Goal: Task Accomplishment & Management: Use online tool/utility

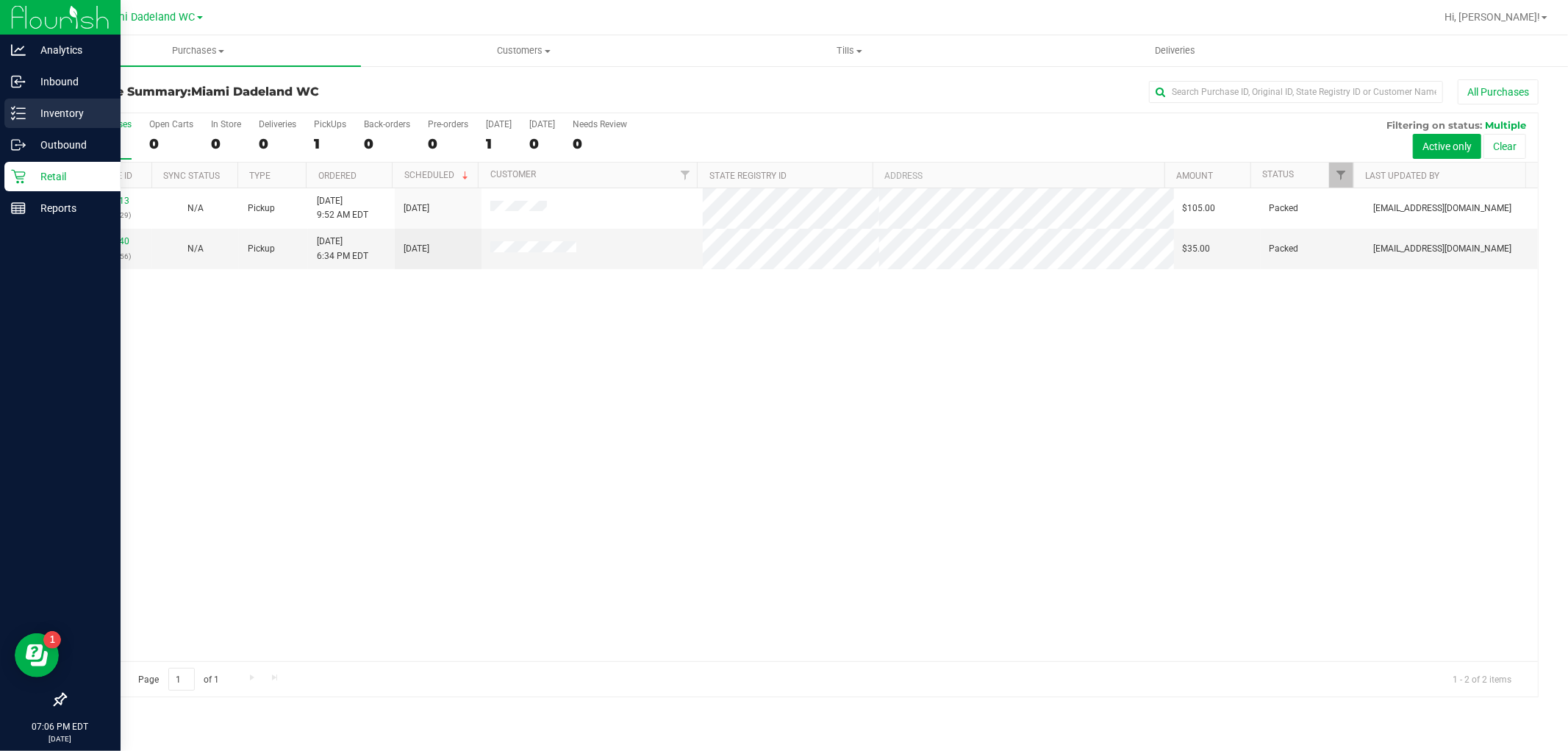
click at [60, 113] on p "Inventory" at bounding box center [70, 113] width 88 height 17
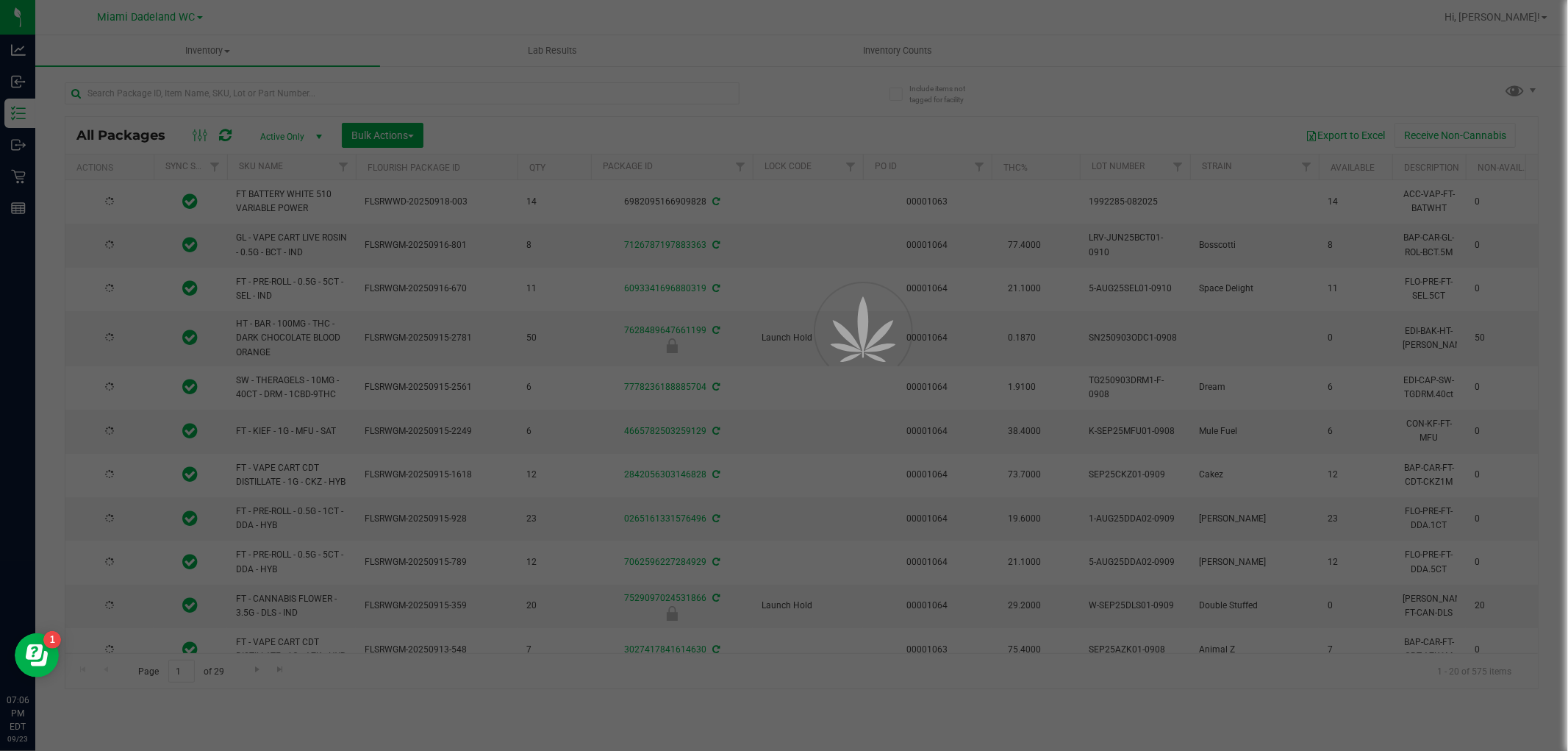
type input "[DATE]"
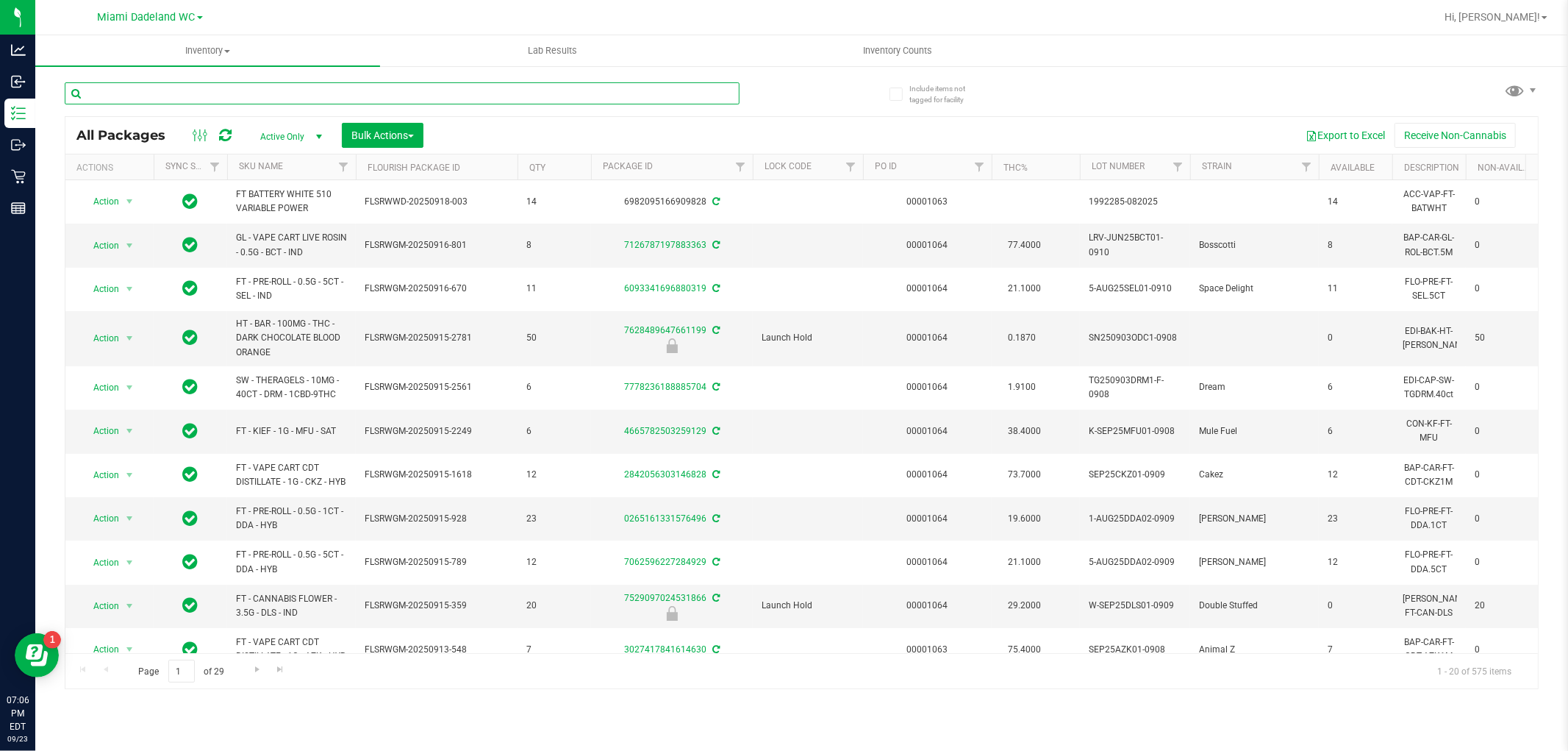
click at [150, 94] on input "text" at bounding box center [402, 93] width 674 height 22
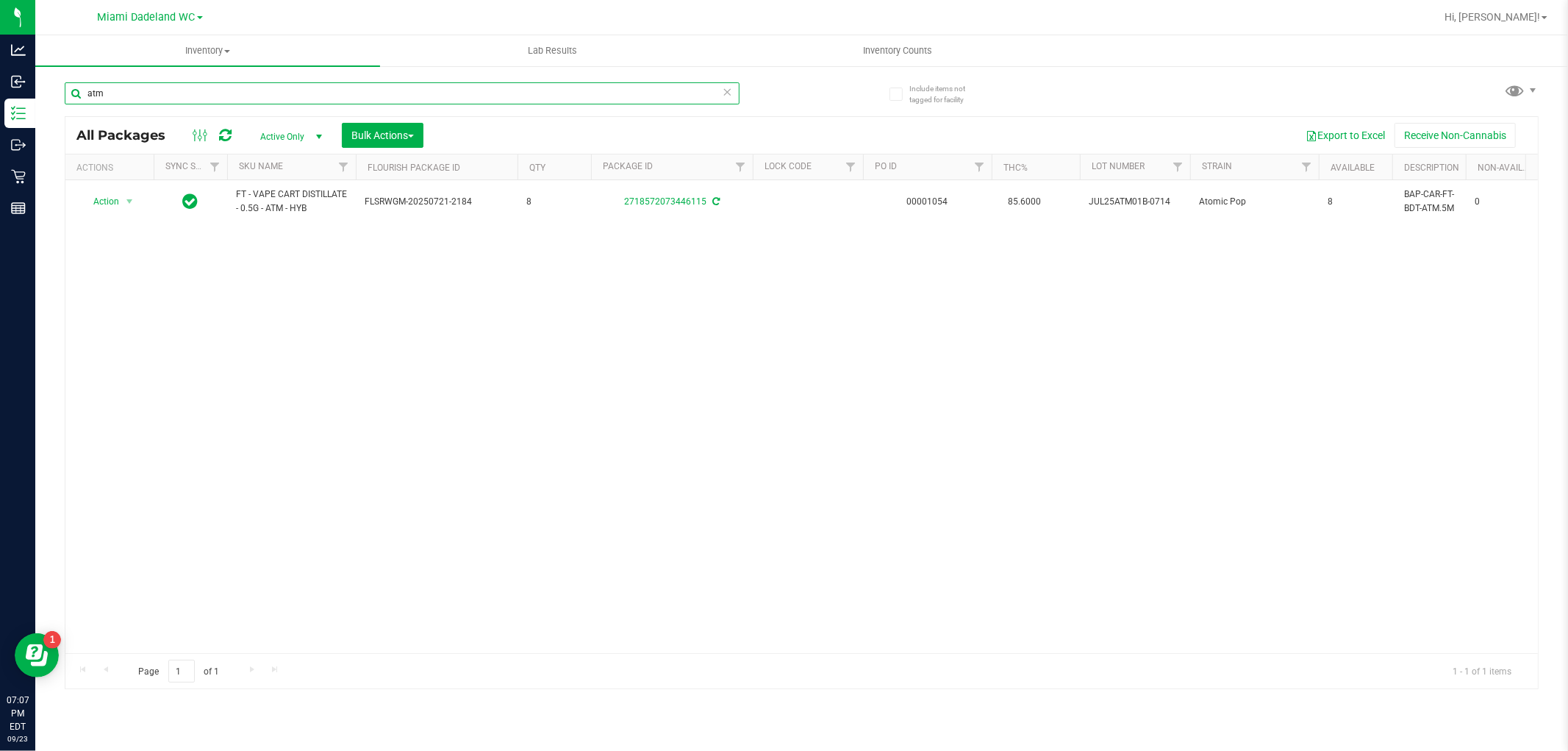
type input "atm"
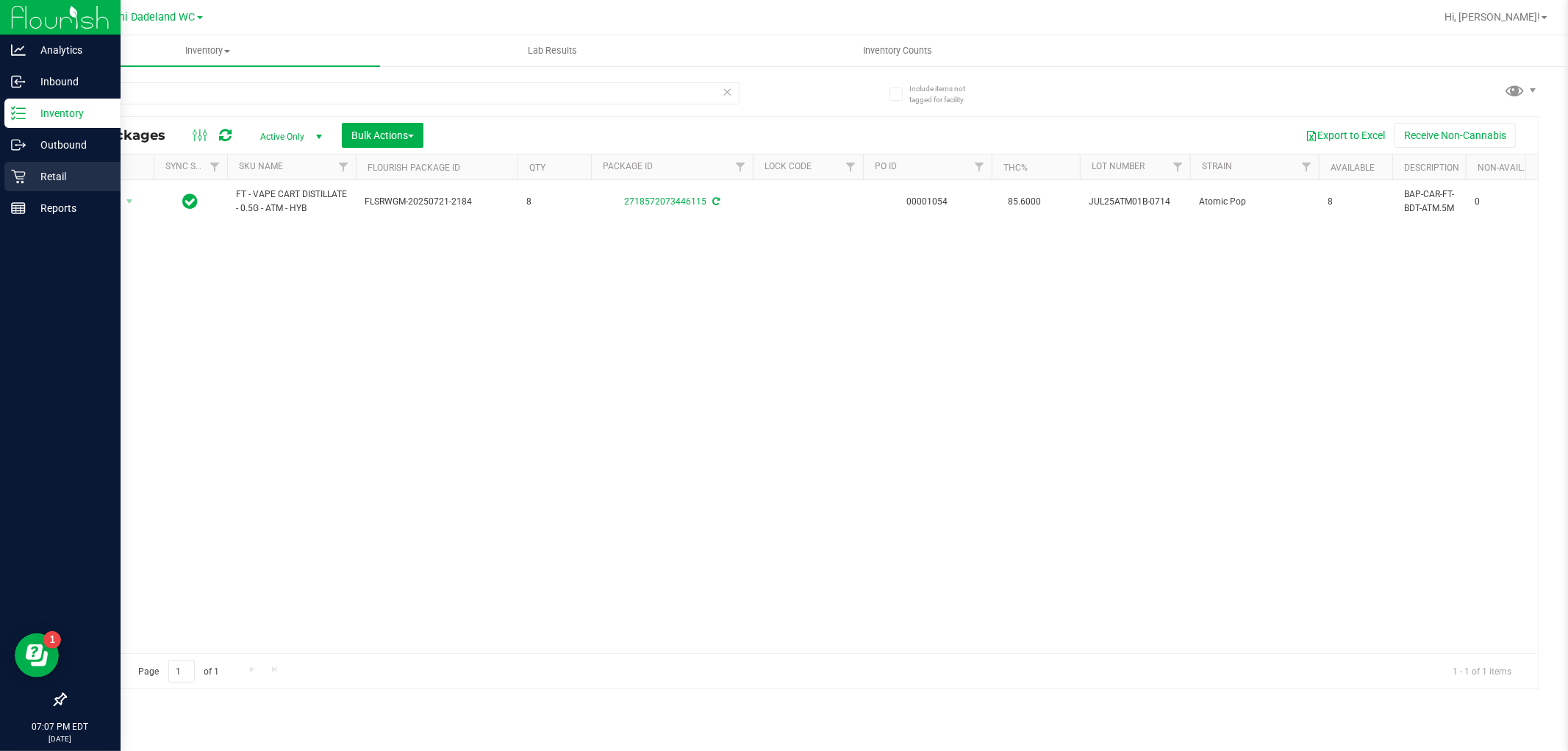
click at [34, 162] on div "Analytics Inbound Inventory Outbound Retail Reports 07:07 PM EDT [DATE] 09/23 M…" at bounding box center [784, 376] width 1568 height 751
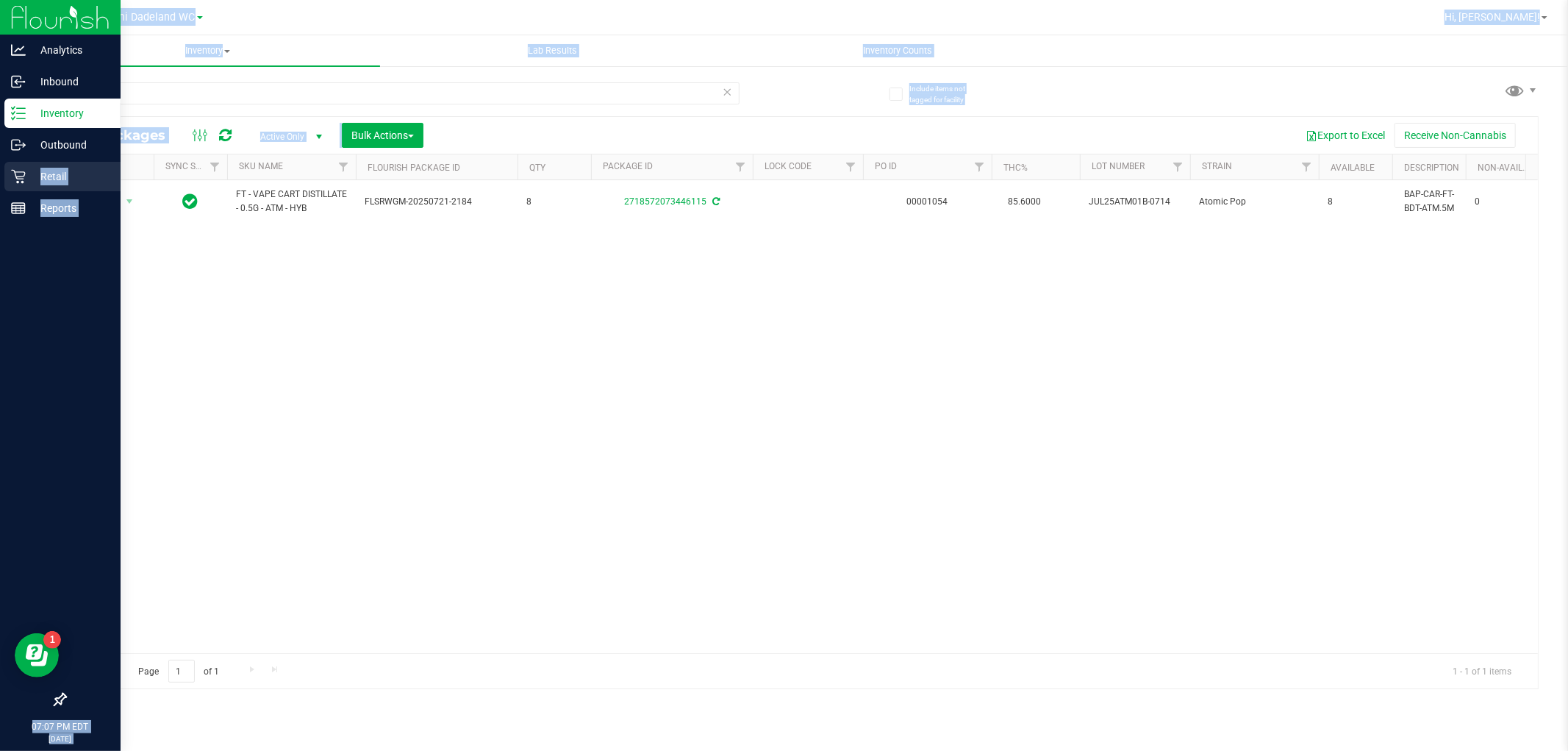
click at [26, 174] on p "Retail" at bounding box center [70, 176] width 88 height 17
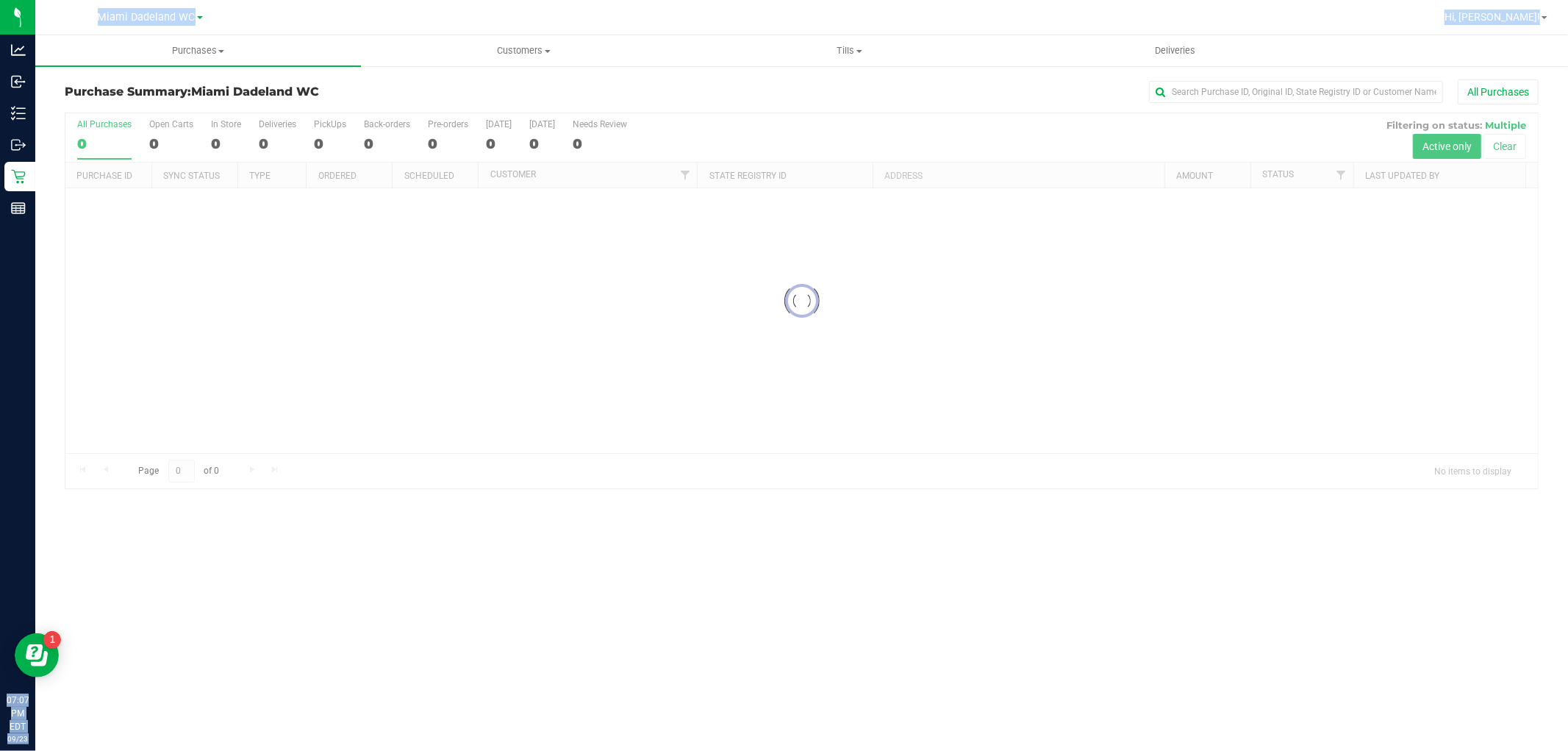
click at [754, 462] on div at bounding box center [801, 300] width 1472 height 375
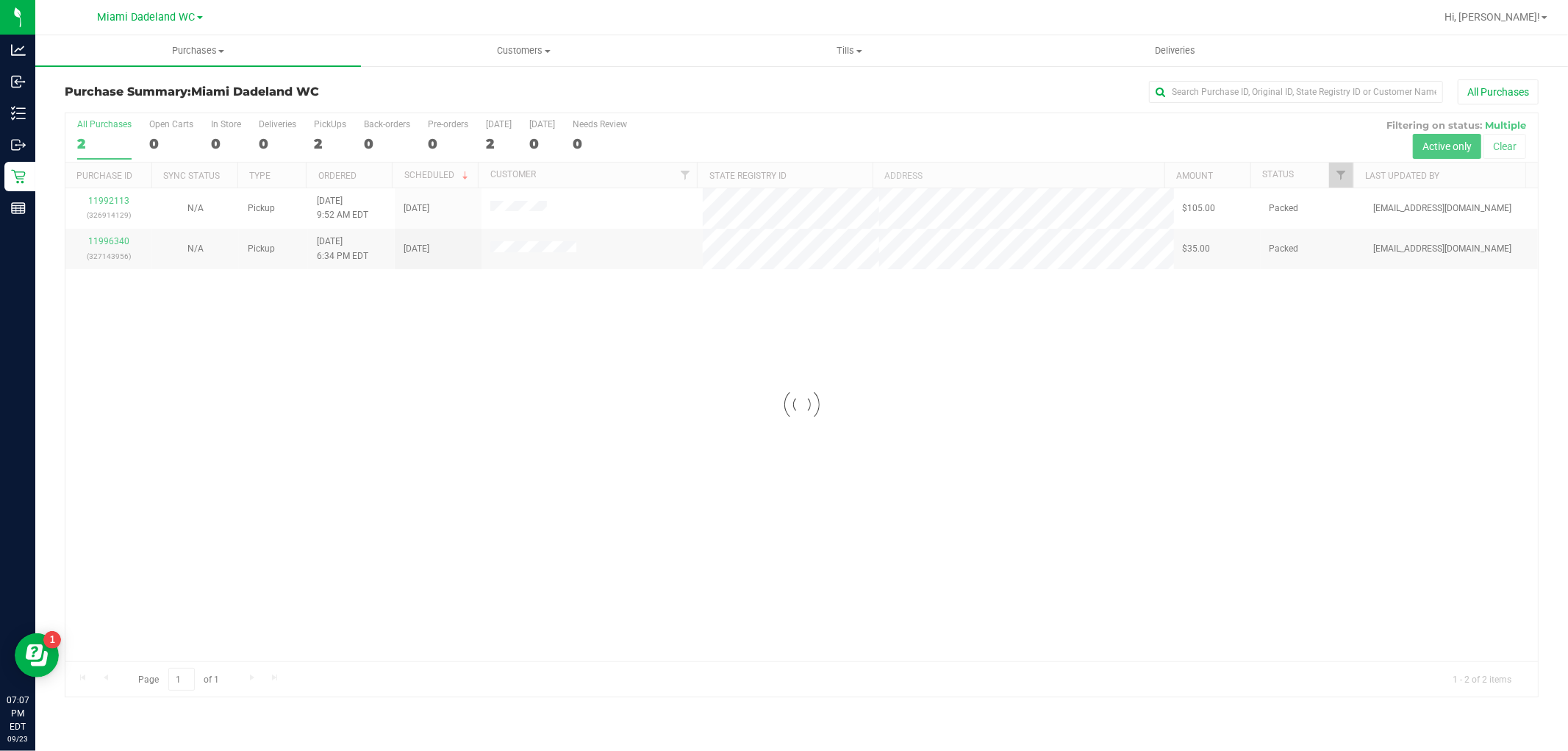
drag, startPoint x: 1044, startPoint y: 340, endPoint x: 785, endPoint y: 288, distance: 264.2
click at [1044, 339] on div at bounding box center [801, 404] width 1472 height 583
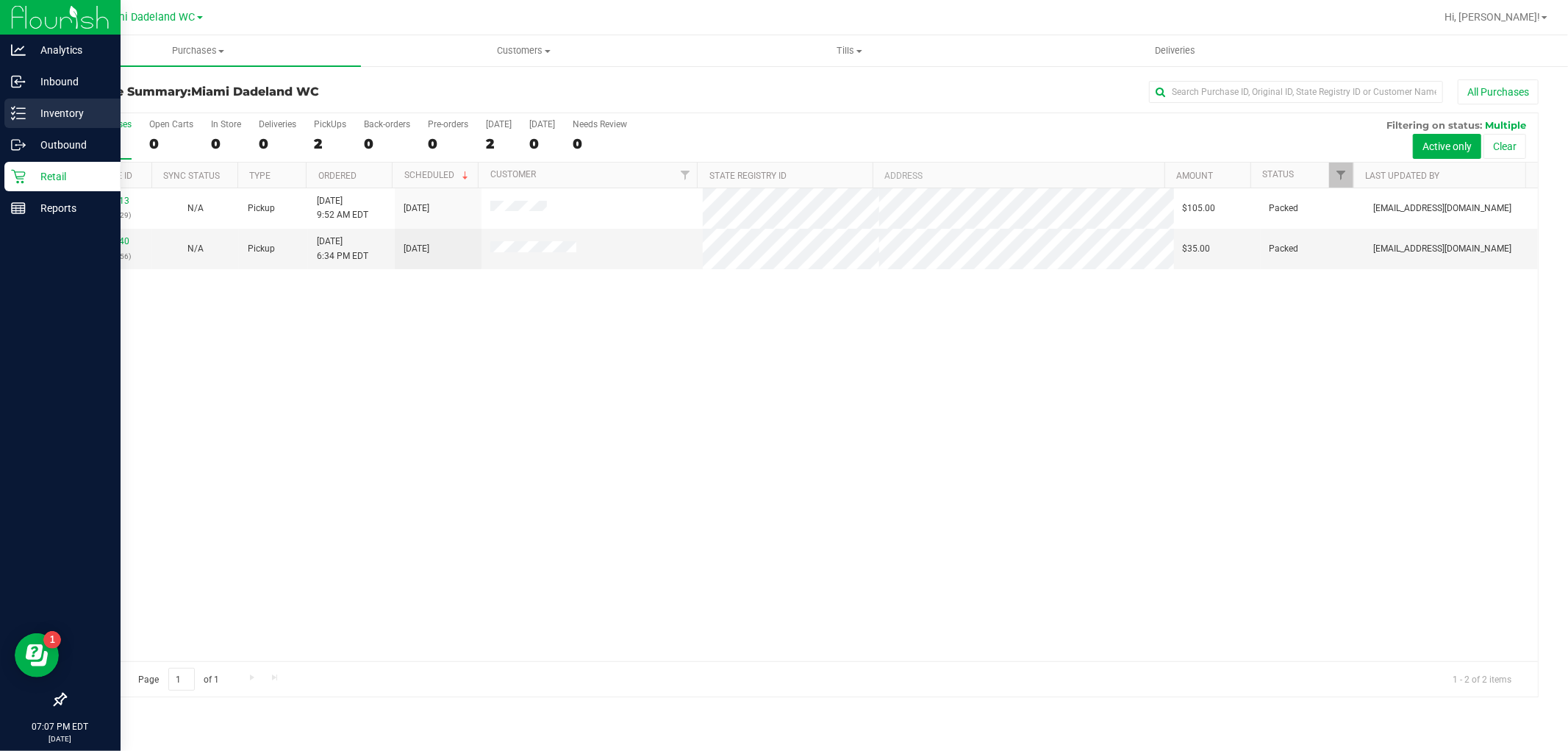
click at [39, 105] on p "Inventory" at bounding box center [70, 113] width 88 height 17
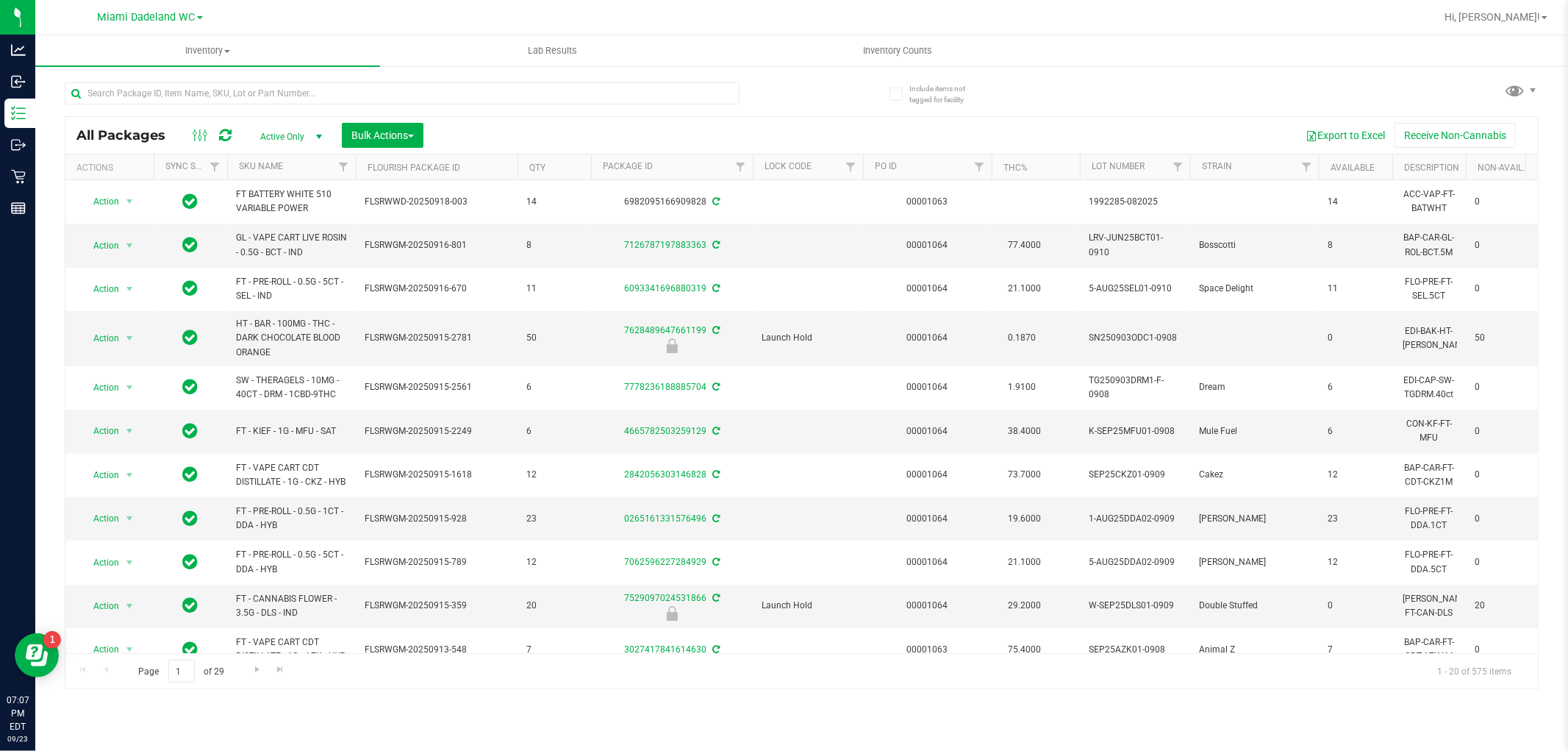
click at [283, 169] on th "SKU Name" at bounding box center [291, 168] width 129 height 26
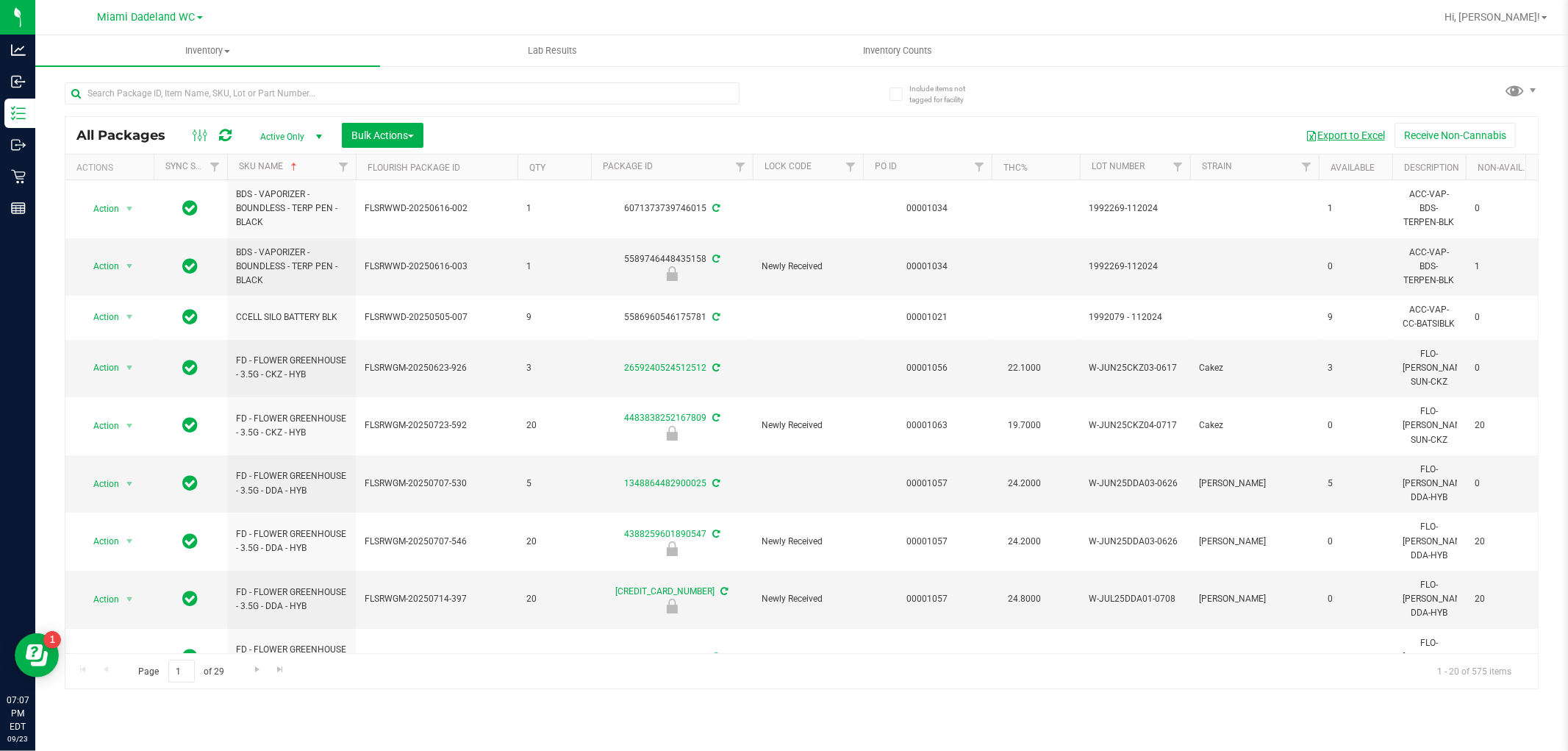
click at [1364, 133] on button "Export to Excel" at bounding box center [1345, 135] width 98 height 25
